Goal: Information Seeking & Learning: Understand process/instructions

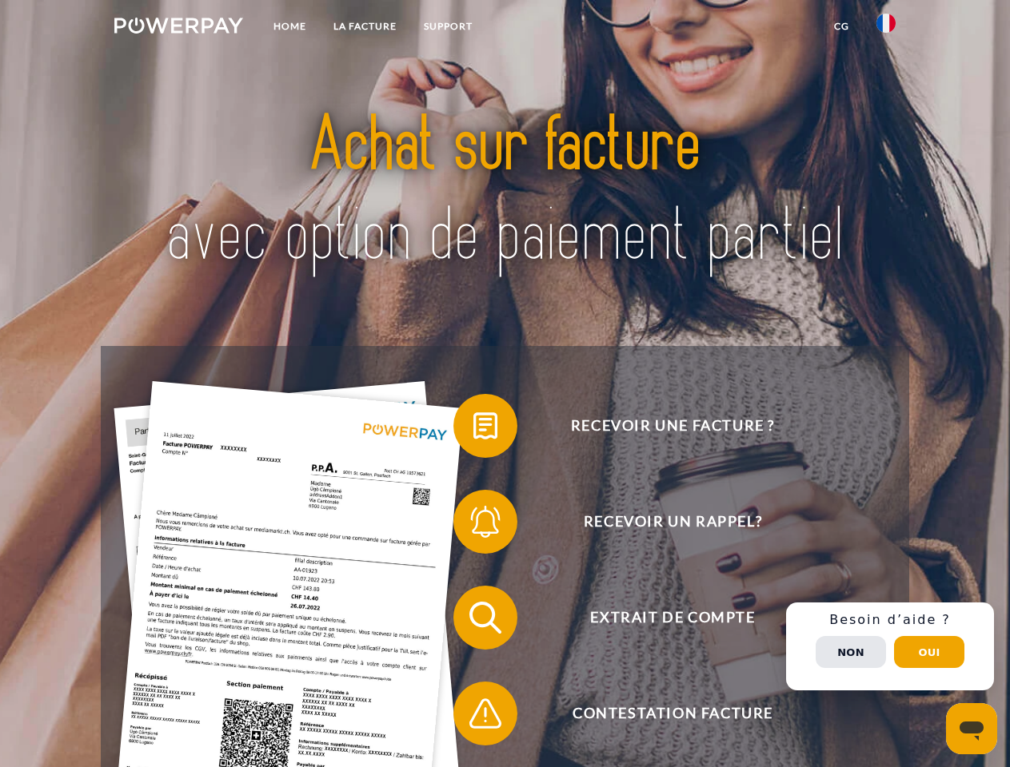
click at [178, 28] on img at bounding box center [178, 26] width 129 height 16
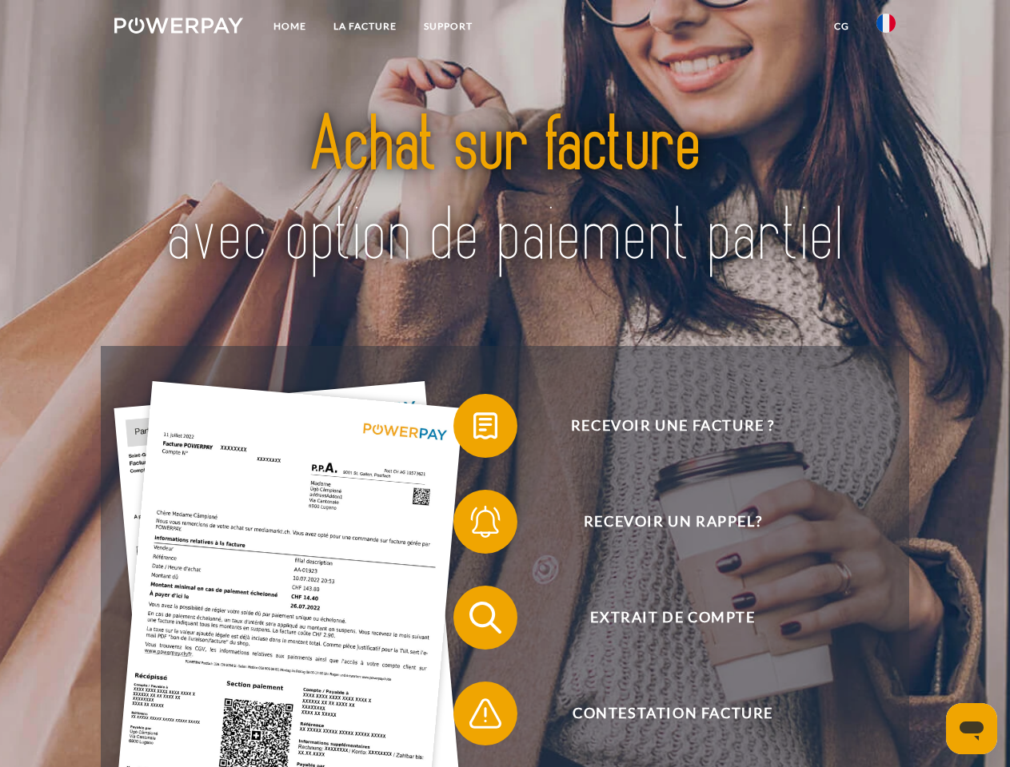
click at [886, 28] on img at bounding box center [885, 23] width 19 height 19
click at [841, 26] on link "CG" at bounding box center [841, 26] width 42 height 29
click at [473, 429] on span at bounding box center [461, 426] width 80 height 80
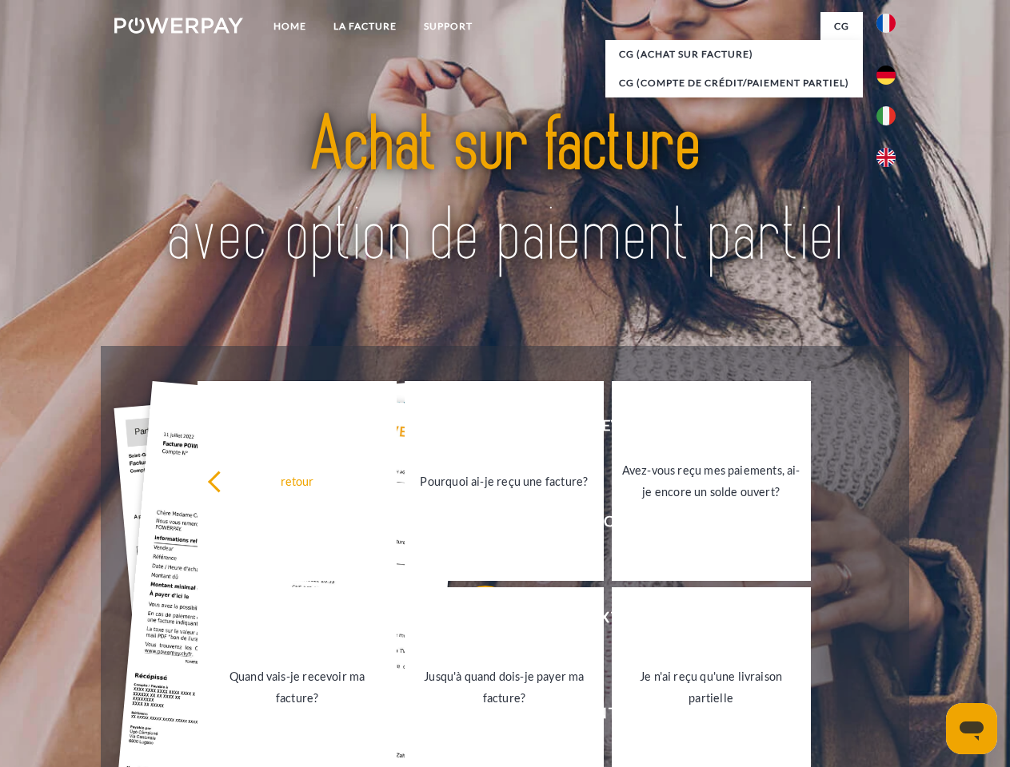
click at [473, 525] on div "Recevoir une facture ? Recevoir un rappel? Extrait de compte retour" at bounding box center [504, 666] width 807 height 640
click at [473, 621] on link "Jusqu'à quand dois-je payer ma facture?" at bounding box center [504, 688] width 199 height 200
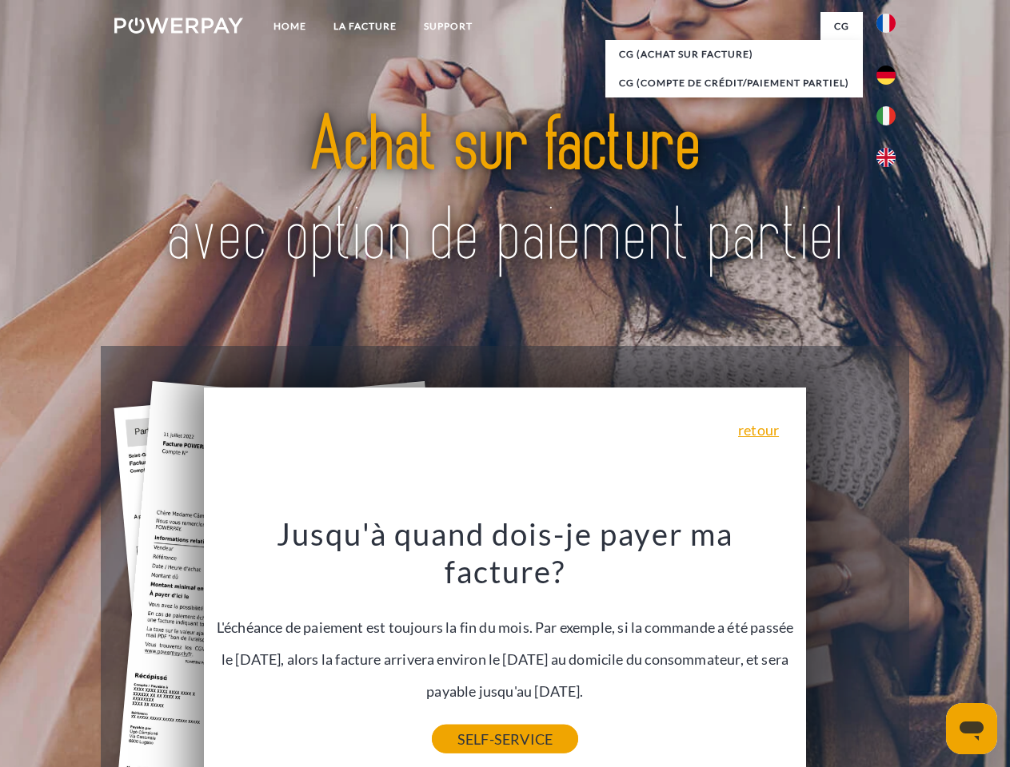
click at [473, 725] on link "SELF-SERVICE" at bounding box center [505, 739] width 146 height 29
click at [890, 647] on div "Recevoir une facture ? Recevoir un rappel? Extrait de compte retour" at bounding box center [504, 666] width 807 height 640
click at [851, 650] on span "Extrait de compte" at bounding box center [672, 618] width 392 height 64
click at [929, 652] on header "Home LA FACTURE Support" at bounding box center [505, 552] width 1010 height 1104
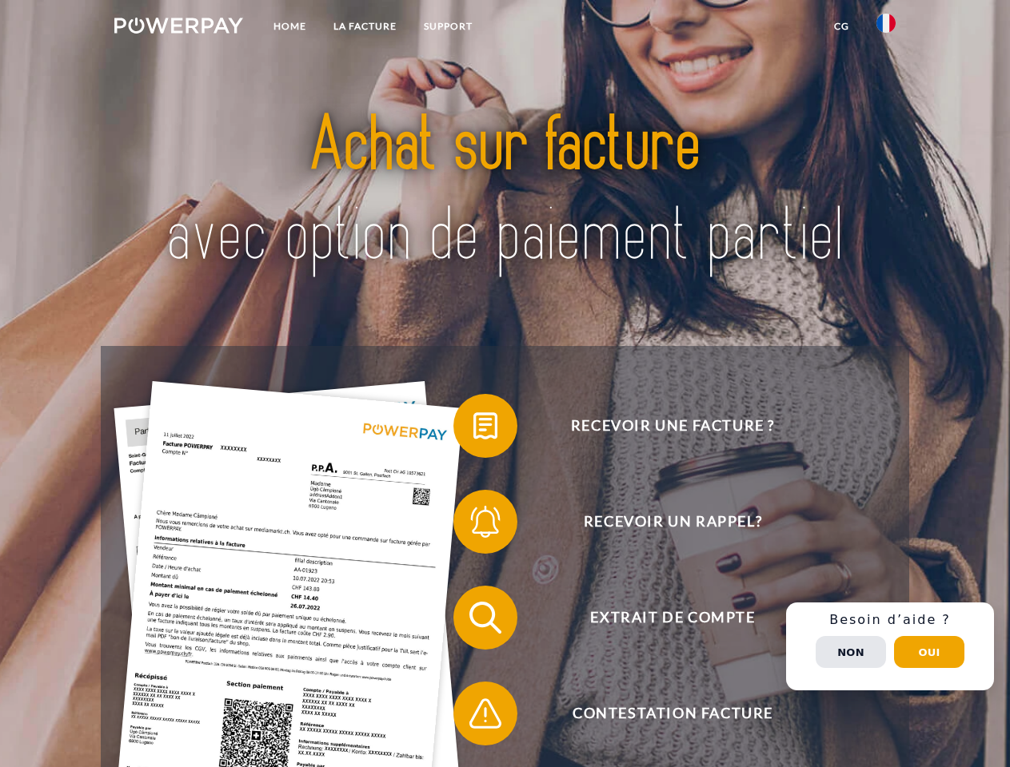
click at [178, 28] on img at bounding box center [178, 26] width 129 height 16
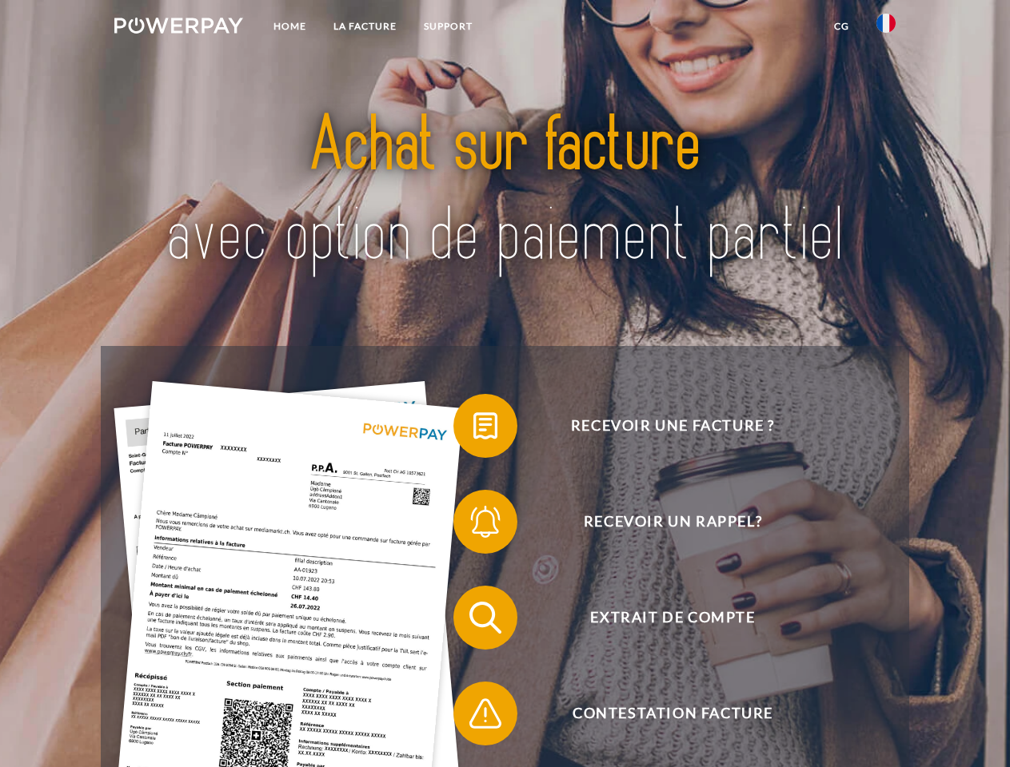
click at [886, 28] on img at bounding box center [885, 23] width 19 height 19
click at [841, 26] on link "CG" at bounding box center [841, 26] width 42 height 29
click at [473, 429] on span at bounding box center [461, 426] width 80 height 80
click at [473, 525] on span at bounding box center [461, 522] width 80 height 80
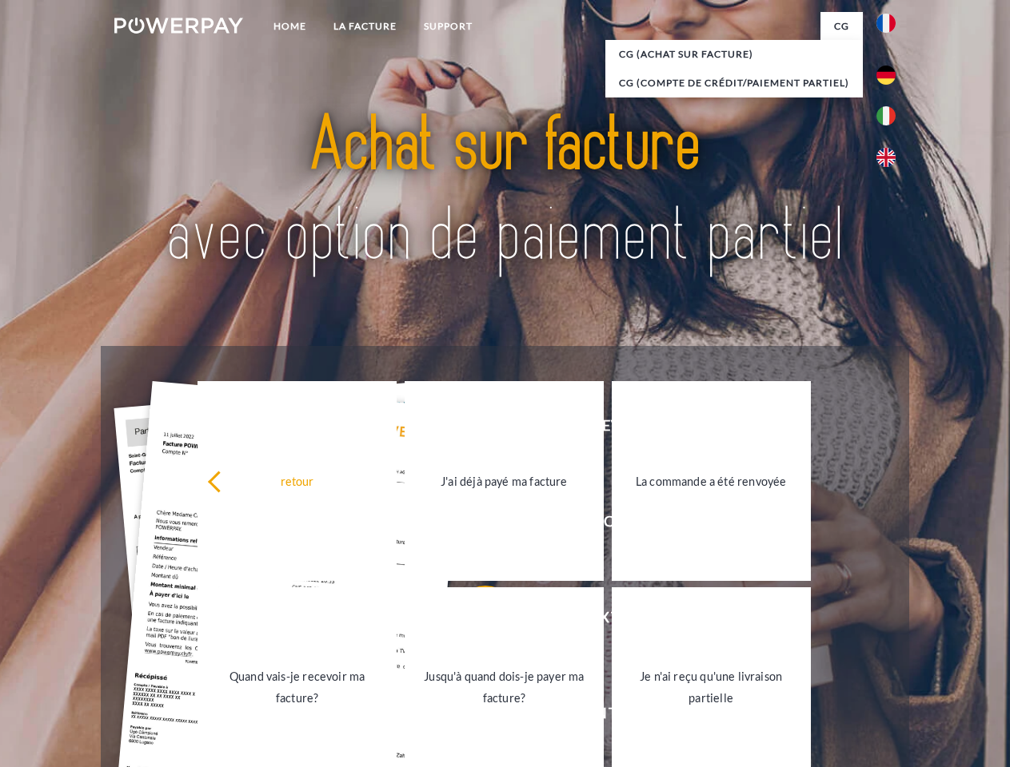
click at [473, 621] on link "Jusqu'à quand dois-je payer ma facture?" at bounding box center [504, 688] width 199 height 200
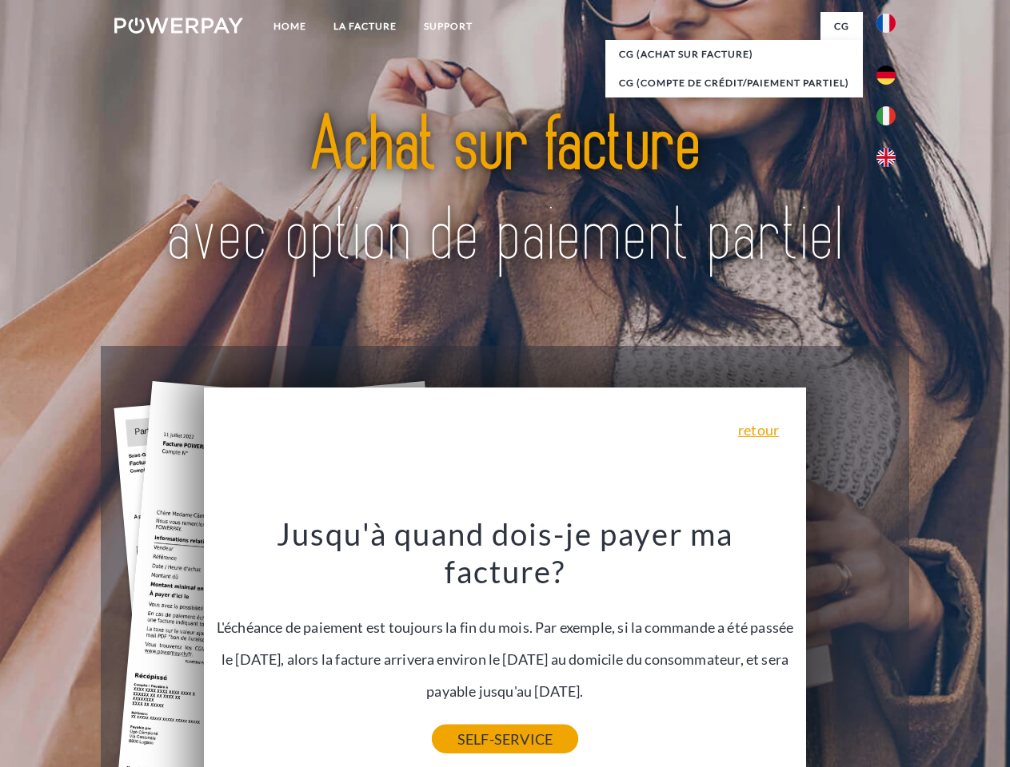
click at [473, 725] on link "SELF-SERVICE" at bounding box center [505, 739] width 146 height 29
click at [890, 647] on div "Recevoir une facture ? Recevoir un rappel? Extrait de compte retour" at bounding box center [504, 666] width 807 height 640
click at [851, 650] on span "Extrait de compte" at bounding box center [672, 618] width 392 height 64
click at [929, 652] on header "Home LA FACTURE Support" at bounding box center [505, 552] width 1010 height 1104
